Goal: Task Accomplishment & Management: Manage account settings

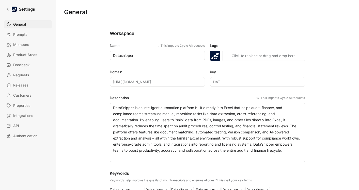
click at [26, 49] on div "General Prompts Members Product Areas Feedback Requests Releases Customers Prop…" at bounding box center [29, 80] width 51 height 120
click at [26, 52] on span "Product Areas" at bounding box center [25, 55] width 24 height 6
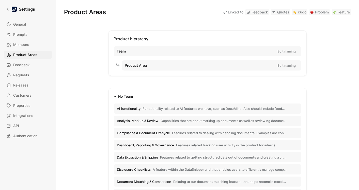
scroll to position [11, 0]
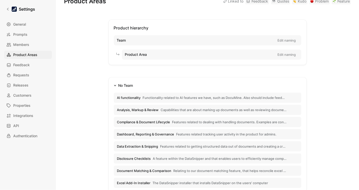
click at [129, 101] on button "AI functionality Functionality related to AI features we have, such as DocuMine…" at bounding box center [207, 98] width 187 height 10
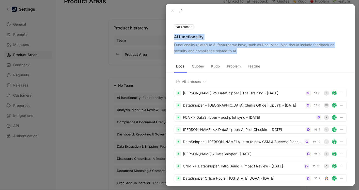
drag, startPoint x: 237, startPoint y: 51, endPoint x: 173, endPoint y: 38, distance: 65.9
click at [173, 38] on div "No Team AI functionality Functionality related to AI features we have, such as …" at bounding box center [260, 39] width 189 height 30
copy div "AI functionality Functionality related to AI features we have, such as DocuMine…"
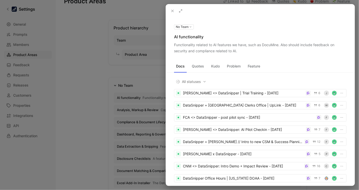
click at [96, 82] on div at bounding box center [179, 95] width 359 height 190
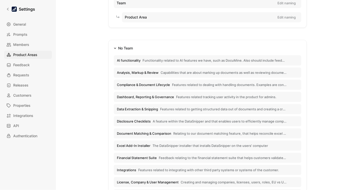
scroll to position [48, 0]
click at [164, 130] on button "Document Matching & Comparison Relating to our document matching feature, that …" at bounding box center [207, 133] width 187 height 10
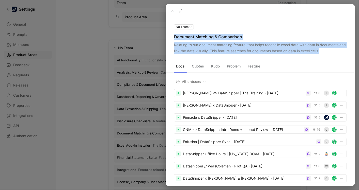
drag, startPoint x: 328, startPoint y: 50, endPoint x: 173, endPoint y: 36, distance: 156.0
click at [173, 36] on div "No Team Document Matching & Comparison Relating to our document matching featur…" at bounding box center [260, 39] width 189 height 30
copy div "Document Matching & Comparison Relating to our document matching feature, that …"
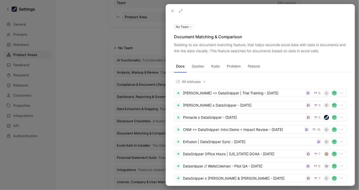
click at [104, 74] on div at bounding box center [179, 95] width 359 height 190
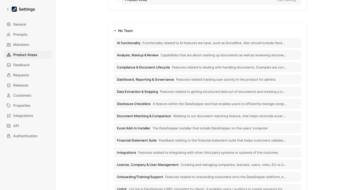
scroll to position [66, 0]
click at [150, 89] on span "Data Extraction & Snipping" at bounding box center [137, 91] width 41 height 5
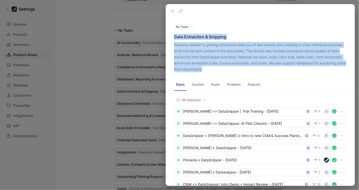
drag, startPoint x: 202, startPoint y: 69, endPoint x: 172, endPoint y: 36, distance: 44.9
click at [172, 36] on div "No Team Data Extraction & Snipping Features related to getting structured data …" at bounding box center [260, 48] width 189 height 49
copy div "Data Extraction & Snipping Features related to getting structured data out of d…"
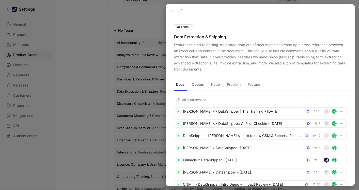
click at [79, 100] on div at bounding box center [179, 95] width 359 height 190
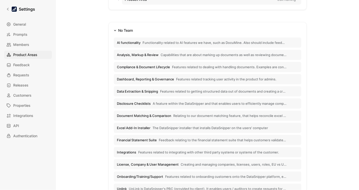
click at [164, 137] on button "Financial Statement Suite Feedback relating to the financial statement suite th…" at bounding box center [207, 140] width 187 height 10
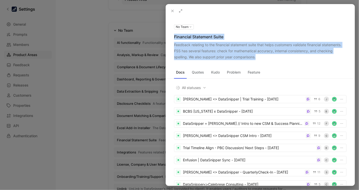
drag, startPoint x: 256, startPoint y: 58, endPoint x: 174, endPoint y: 38, distance: 84.1
click at [174, 38] on div "No Team Financial Statement Suite Feedback relating to the financial statement …" at bounding box center [260, 42] width 189 height 37
copy div "Financial Statement Suite Feedback relating to the financial statement suite th…"
click at [99, 102] on div at bounding box center [179, 95] width 359 height 190
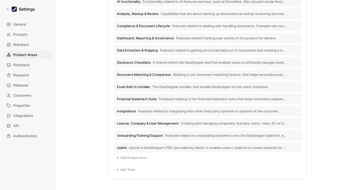
scroll to position [107, 0]
click at [151, 143] on button "Uplink UpLink is DataSnipper's PBC (provided by client). It enables users / aud…" at bounding box center [207, 147] width 187 height 10
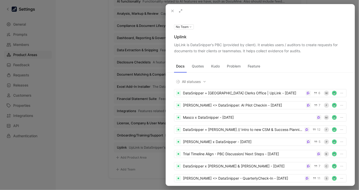
drag, startPoint x: 304, startPoint y: 48, endPoint x: 174, endPoint y: 37, distance: 130.5
click at [174, 37] on div "No Team Uplink UpLink is DataSnipper's PBC (provided by client). It enables use…" at bounding box center [260, 39] width 189 height 30
copy div "Uplink UpLink is DataSnipper's PBC (provided by client). It enables users / aud…"
click at [61, 64] on div at bounding box center [179, 95] width 359 height 190
